Goal: Transaction & Acquisition: Subscribe to service/newsletter

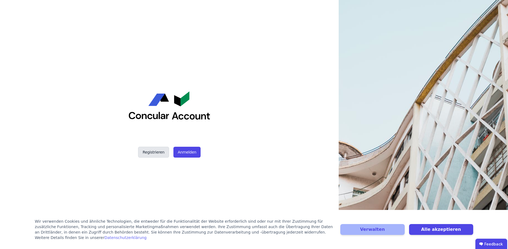
click at [159, 151] on button "Registrieren" at bounding box center [153, 152] width 31 height 11
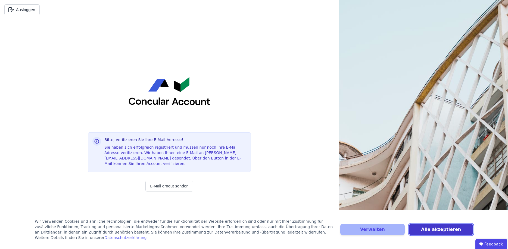
click at [430, 230] on button "Alle akzeptieren" at bounding box center [441, 229] width 64 height 11
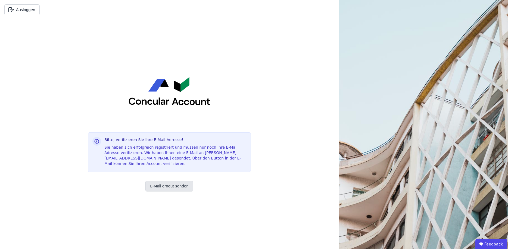
click at [162, 184] on button "E-Mail erneut senden" at bounding box center [169, 186] width 48 height 11
